Goal: Task Accomplishment & Management: Complete application form

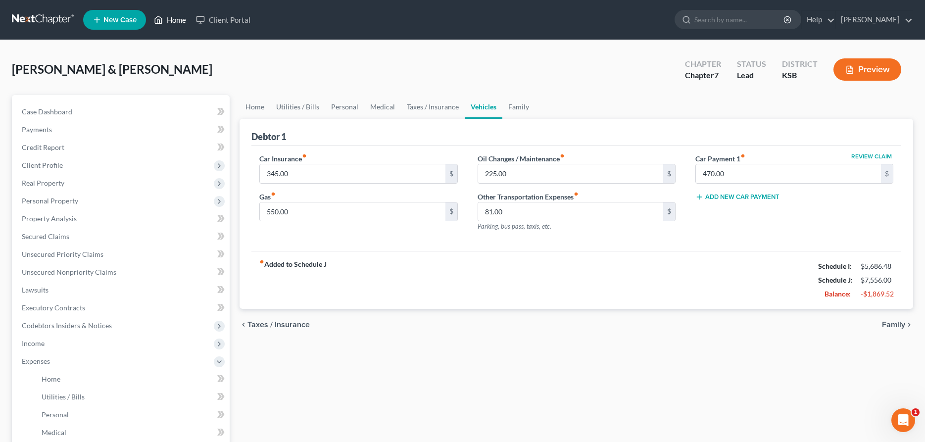
click at [179, 13] on link "Home" at bounding box center [170, 20] width 42 height 18
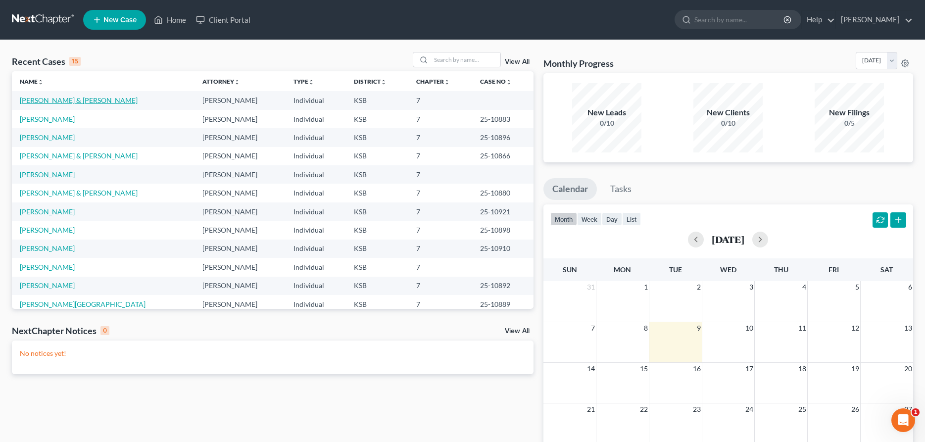
click at [54, 101] on link "[PERSON_NAME] & [PERSON_NAME]" at bounding box center [79, 100] width 118 height 8
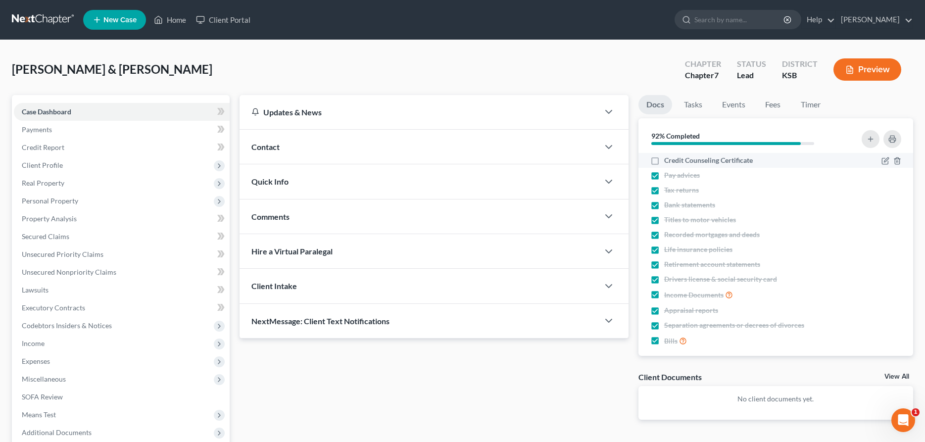
click at [664, 159] on label "Credit Counseling Certificate" at bounding box center [708, 160] width 89 height 10
click at [668, 159] on input "Credit Counseling Certificate" at bounding box center [671, 158] width 6 height 6
checkbox input "true"
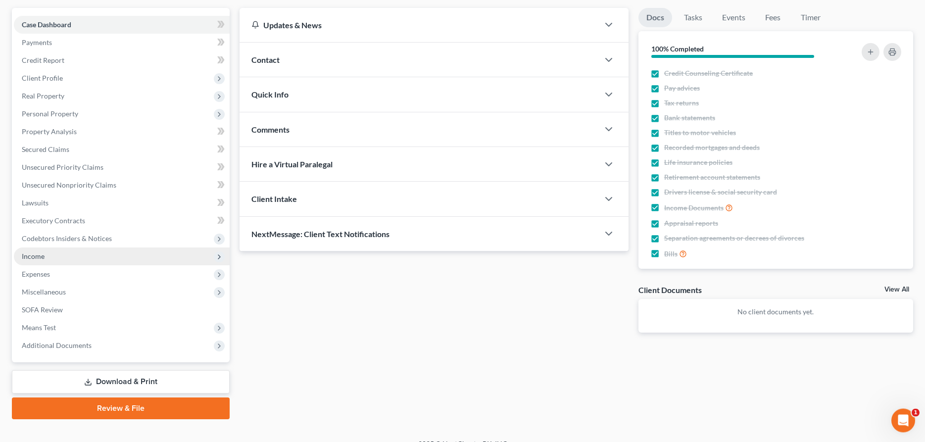
scroll to position [101, 0]
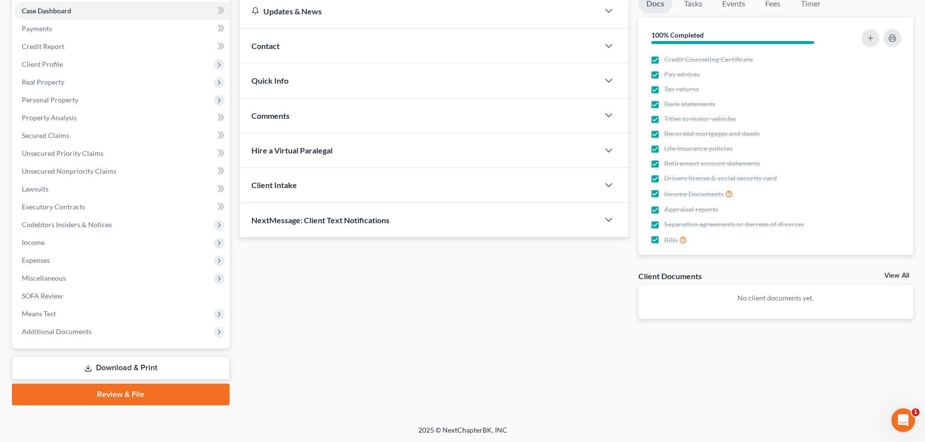
click at [145, 395] on link "Review & File" at bounding box center [121, 394] width 218 height 22
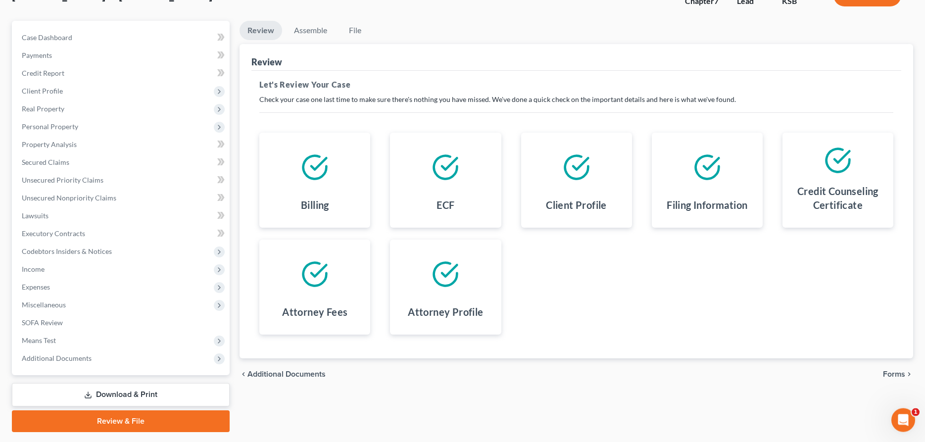
scroll to position [101, 0]
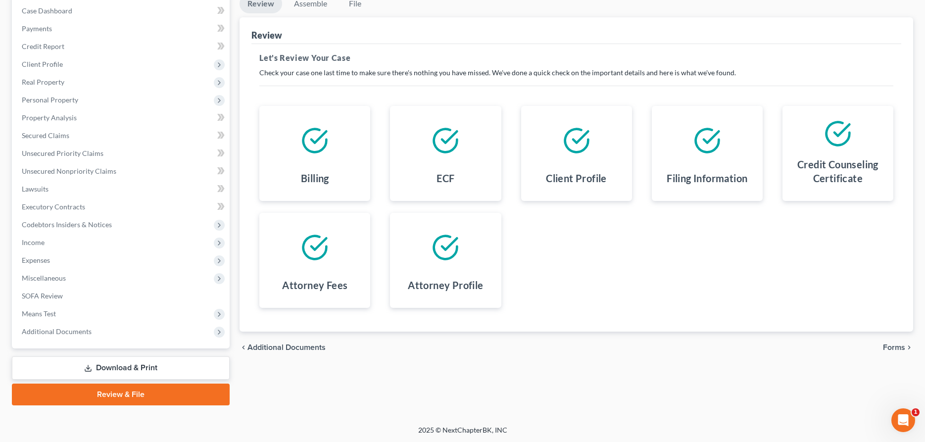
click at [905, 347] on icon "chevron_right" at bounding box center [909, 347] width 8 height 8
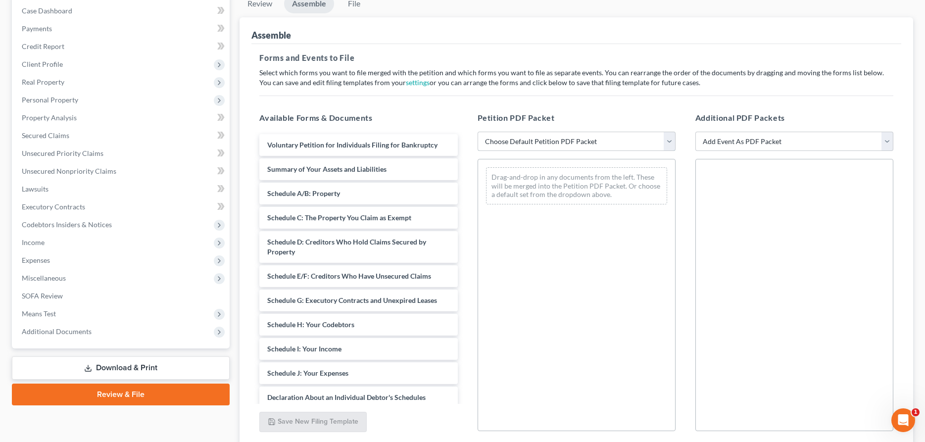
click at [477, 132] on select "Choose Default Petition PDF Packet Complete Bankruptcy Petition (all forms and …" at bounding box center [576, 142] width 198 height 20
select select "2"
click option "District of [US_STATE]" at bounding box center [0, 0] width 0 height 0
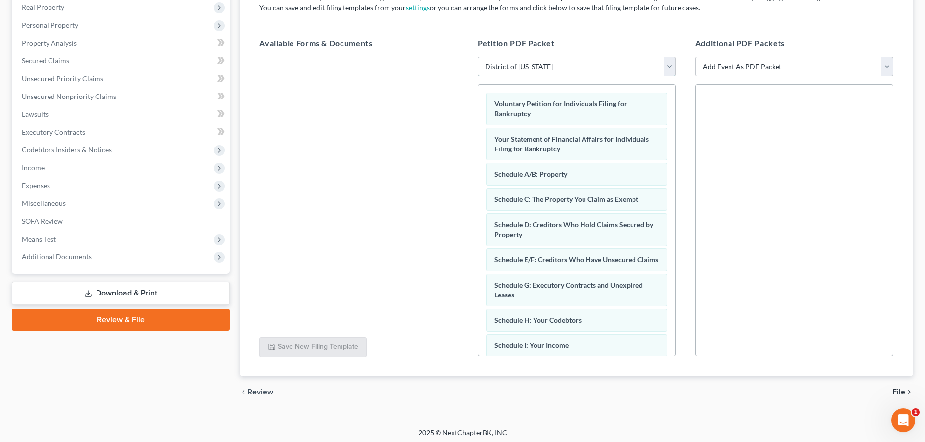
scroll to position [179, 0]
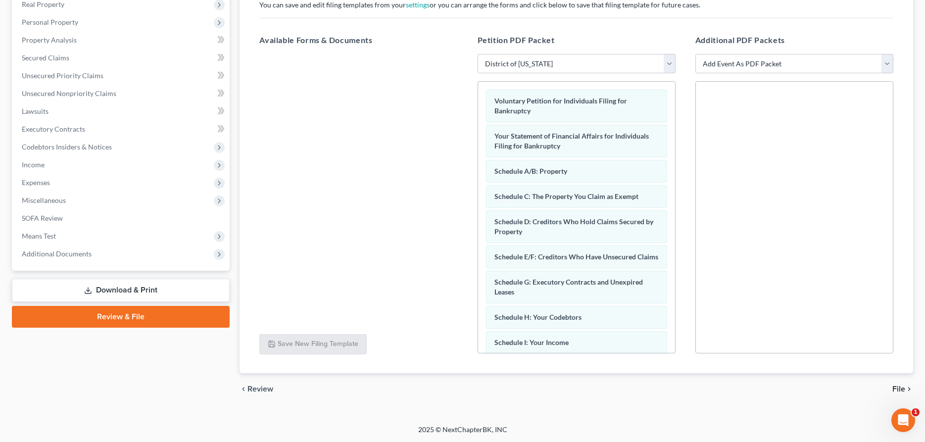
click at [898, 388] on span "File" at bounding box center [898, 389] width 13 height 8
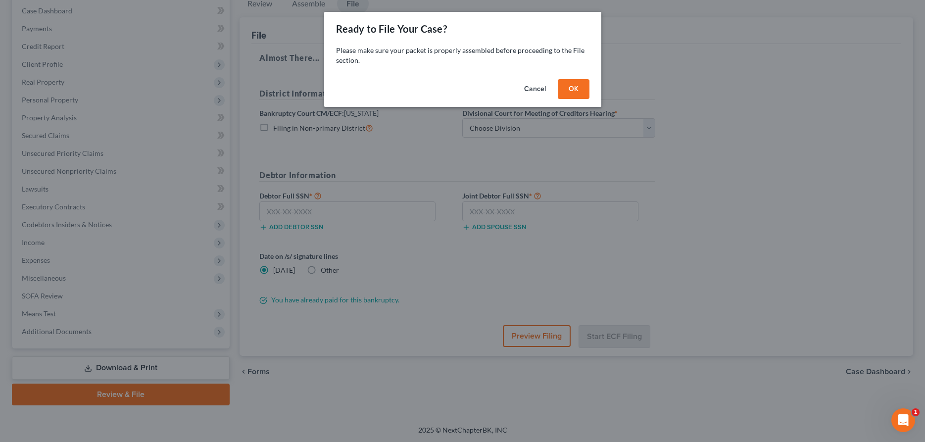
click at [573, 89] on button "OK" at bounding box center [574, 89] width 32 height 20
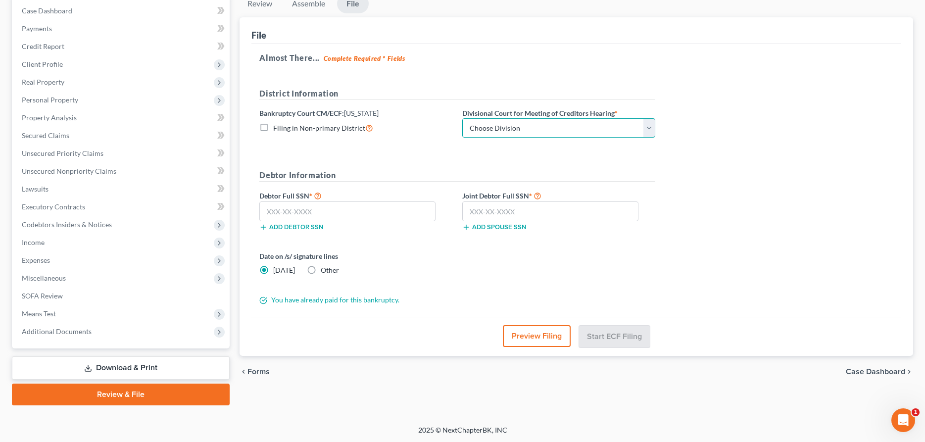
click at [462, 118] on select "Choose Division [US_STATE][GEOGRAPHIC_DATA] [GEOGRAPHIC_DATA] [GEOGRAPHIC_DATA]" at bounding box center [558, 128] width 193 height 20
select select "2"
click option "Wichita" at bounding box center [0, 0] width 0 height 0
click at [341, 210] on input "text" at bounding box center [347, 211] width 176 height 20
type input "415-04-5428"
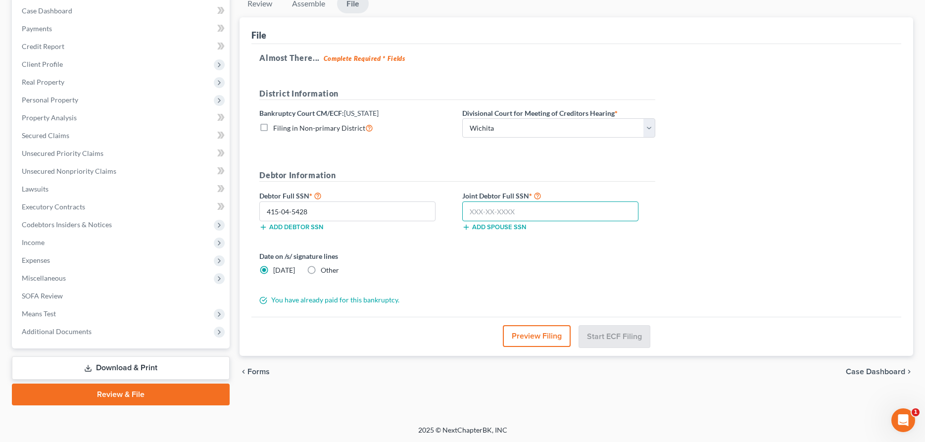
click at [489, 214] on input "text" at bounding box center [550, 211] width 176 height 20
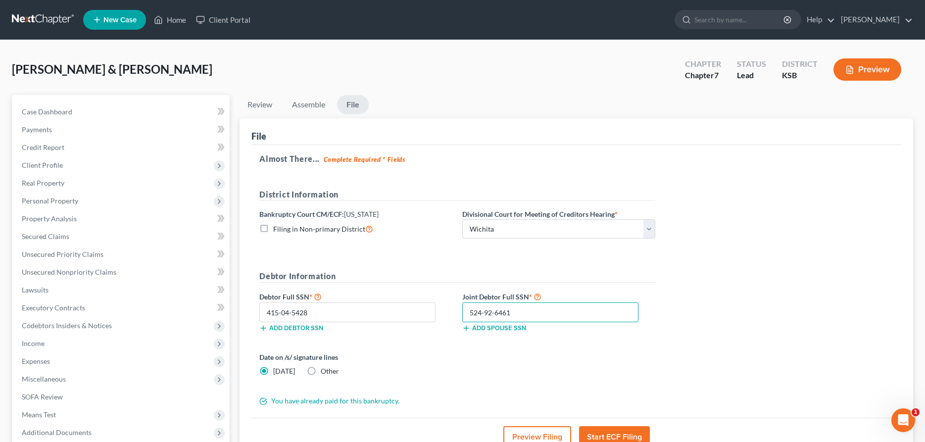
scroll to position [50, 0]
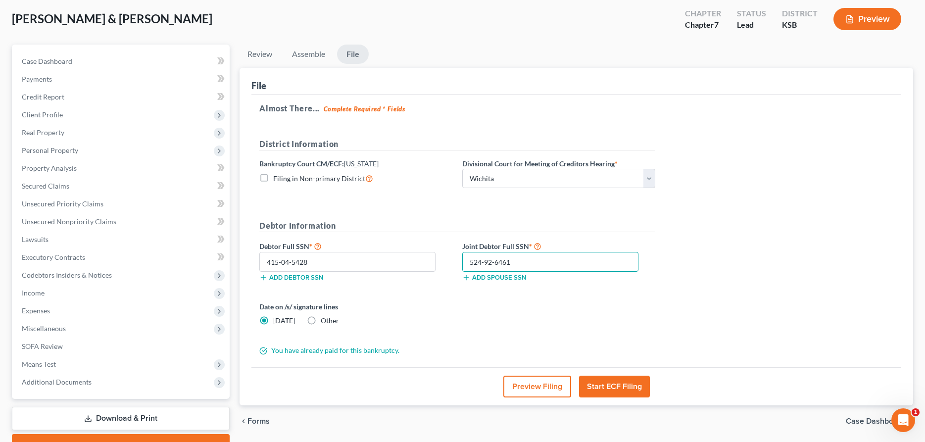
type input "524-92-6461"
click at [620, 379] on button "Start ECF Filing" at bounding box center [614, 387] width 71 height 22
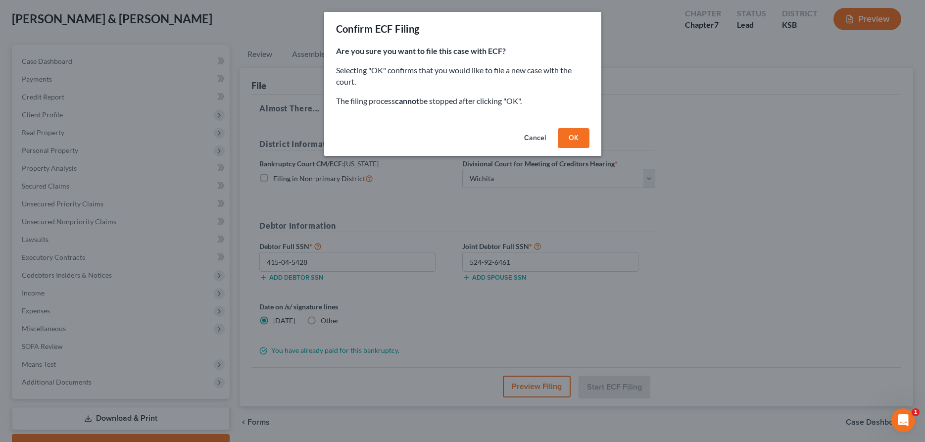
click at [573, 140] on button "OK" at bounding box center [574, 138] width 32 height 20
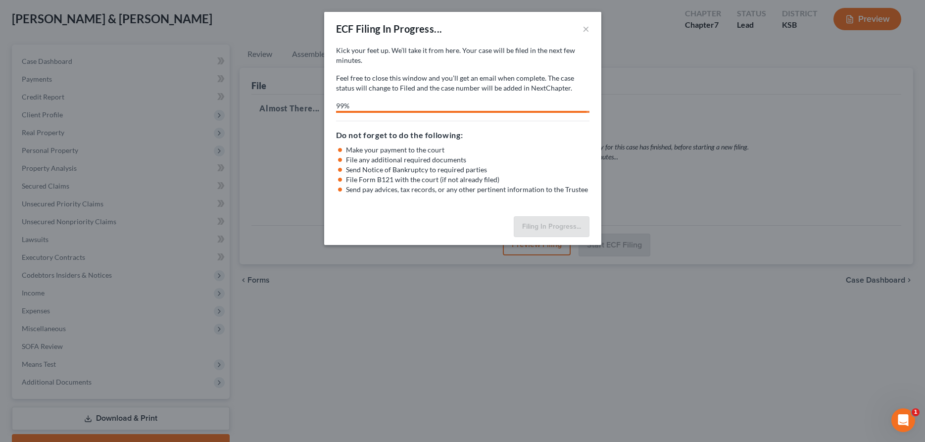
select select "2"
